Goal: Find specific page/section: Find specific page/section

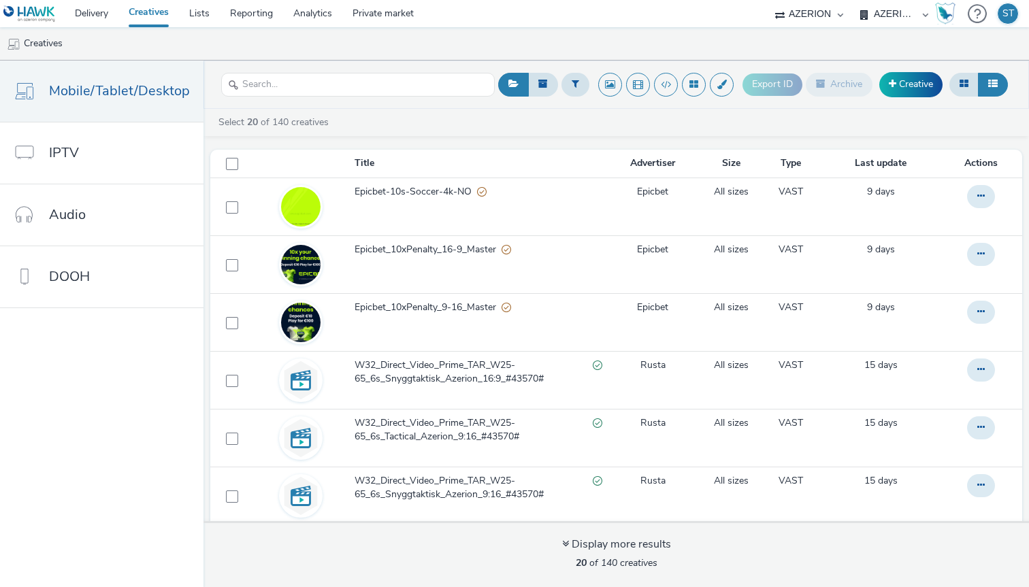
select select "72d91114-7b95-43df-950f-d064ccca4203"
click at [88, 14] on link "Delivery" at bounding box center [92, 13] width 54 height 27
click at [831, 13] on select "AZERION" at bounding box center [809, 13] width 82 height 27
click at [924, 12] on div "AZERION [GEOGRAPHIC_DATA] AZERION FINLAND AZERION [GEOGRAPHIC_DATA] AZERION [GE…" at bounding box center [894, 13] width 82 height 27
click at [925, 15] on div "AZERION [GEOGRAPHIC_DATA] AZERION FINLAND AZERION [GEOGRAPHIC_DATA] AZERION [GE…" at bounding box center [894, 13] width 82 height 27
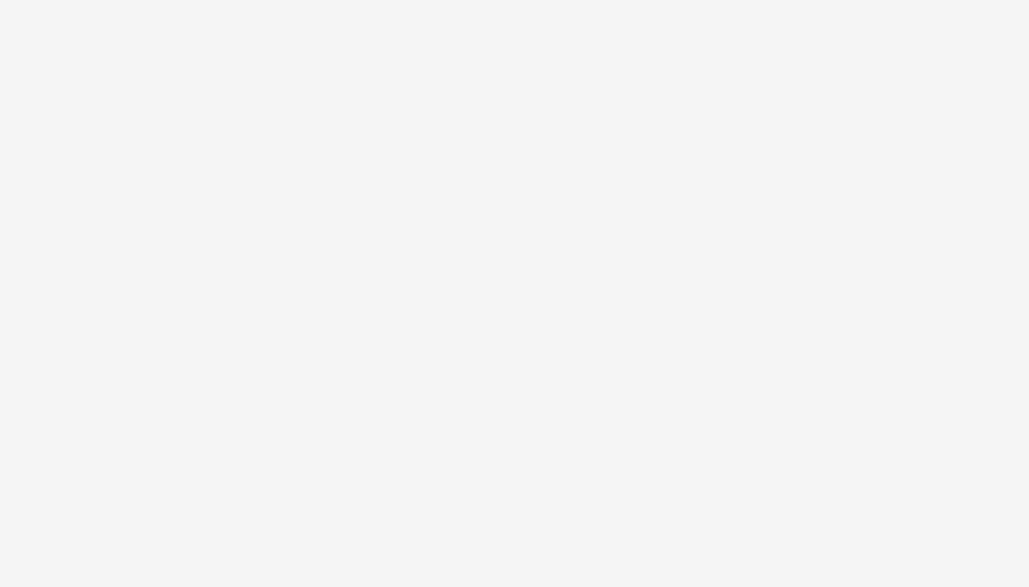
select select "72d91114-7b95-43df-950f-d064ccca4203"
